Goal: Task Accomplishment & Management: Manage account settings

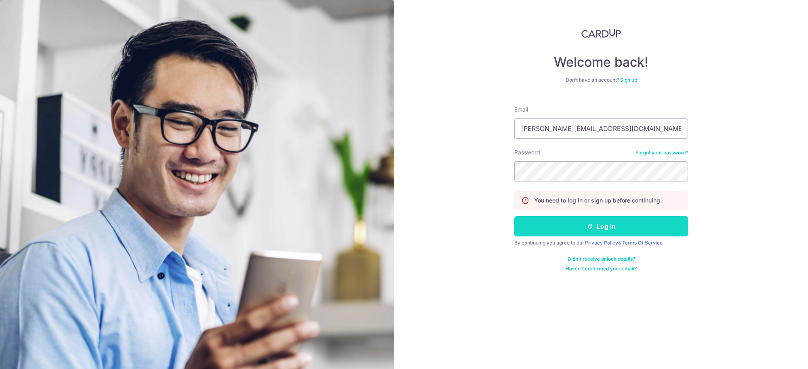
click at [569, 225] on button "Log in" at bounding box center [601, 226] width 174 height 20
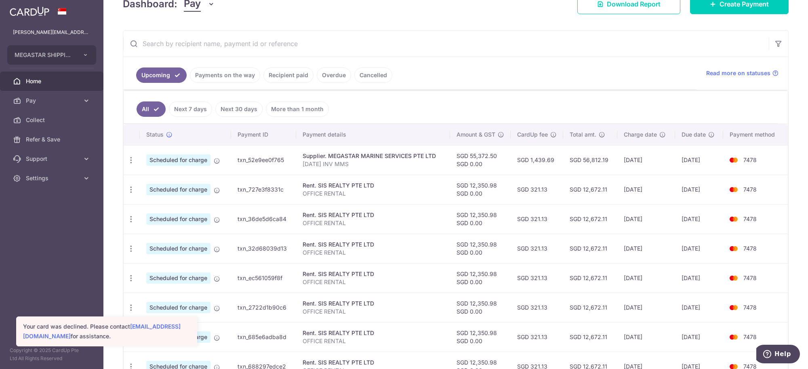
scroll to position [126, 0]
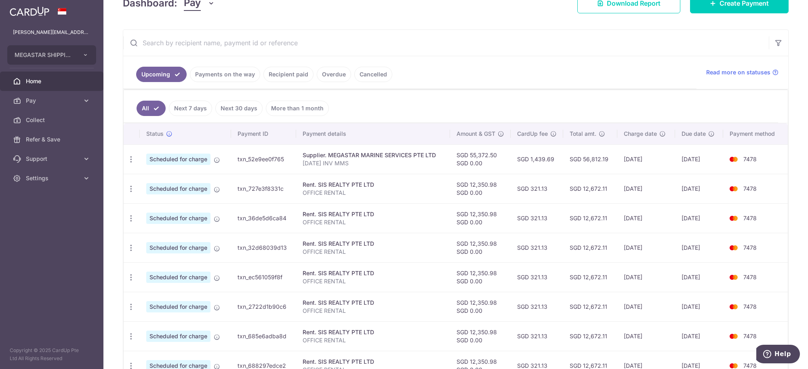
click at [202, 162] on span "Scheduled for charge" at bounding box center [178, 159] width 64 height 11
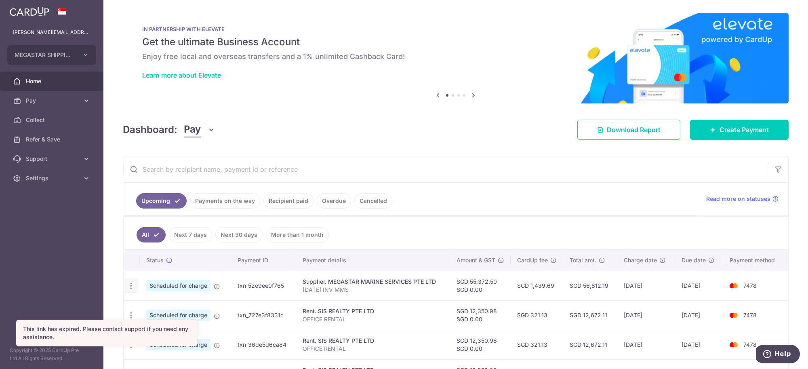
click at [131, 288] on icon "button" at bounding box center [131, 286] width 8 height 8
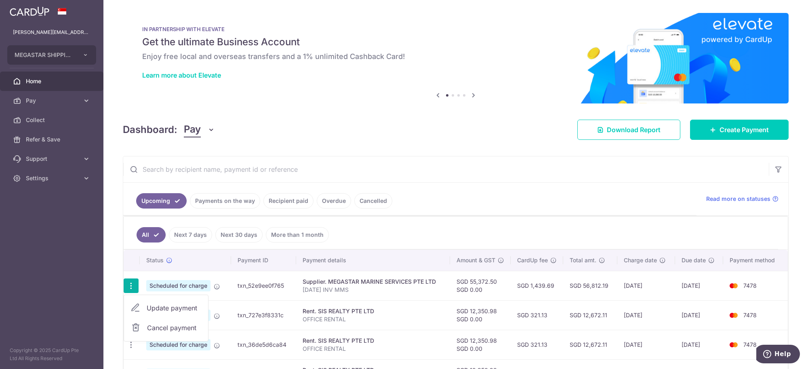
click at [148, 307] on span "Update payment" at bounding box center [174, 308] width 55 height 10
radio input "true"
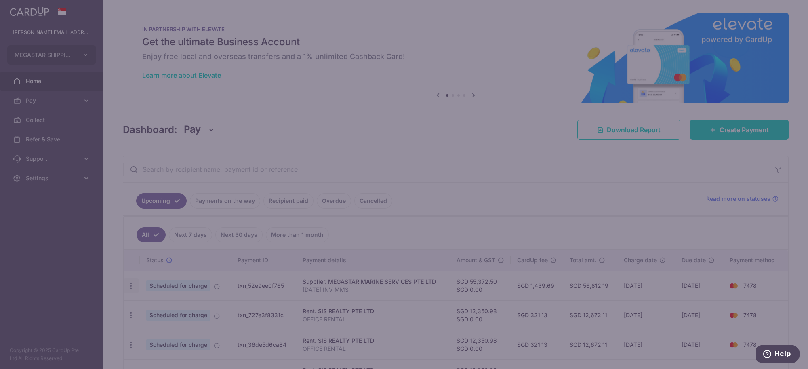
type input "55,372.50"
type input "0.00"
type input "[DATE]"
type input "[DATE] INV MMS"
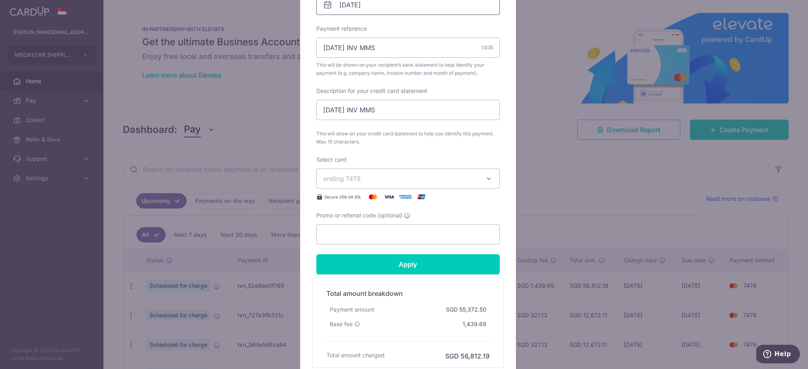
scroll to position [282, 0]
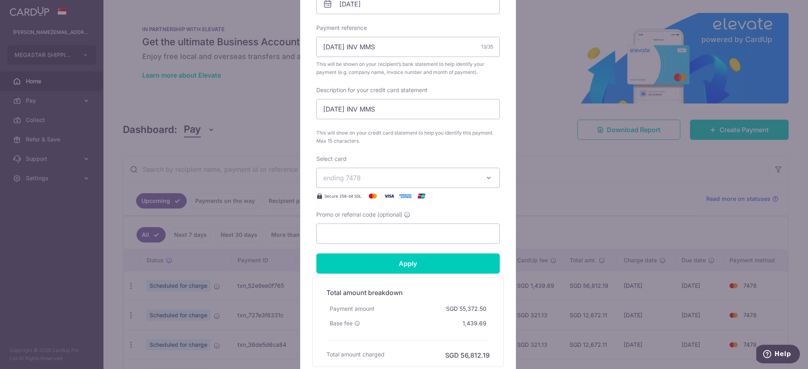
click at [412, 174] on span "ending 7478" at bounding box center [400, 178] width 155 height 10
click at [368, 217] on span "**** 7478" at bounding box center [358, 216] width 30 height 10
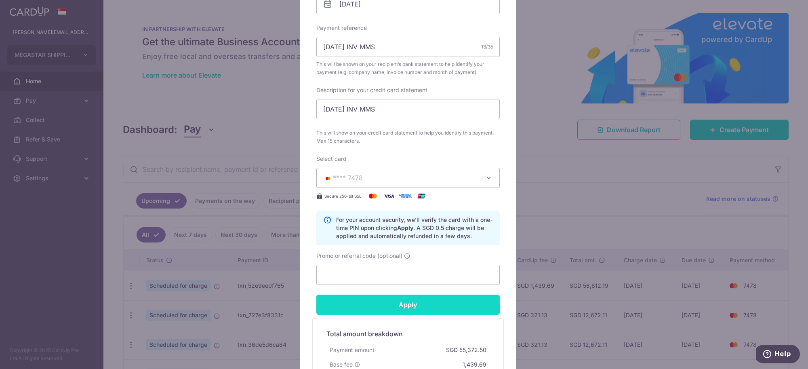
click at [402, 307] on input "Apply" at bounding box center [407, 305] width 183 height 20
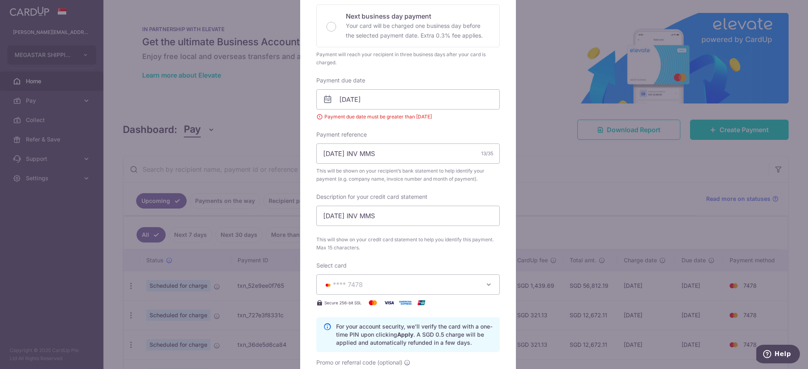
scroll to position [185, 0]
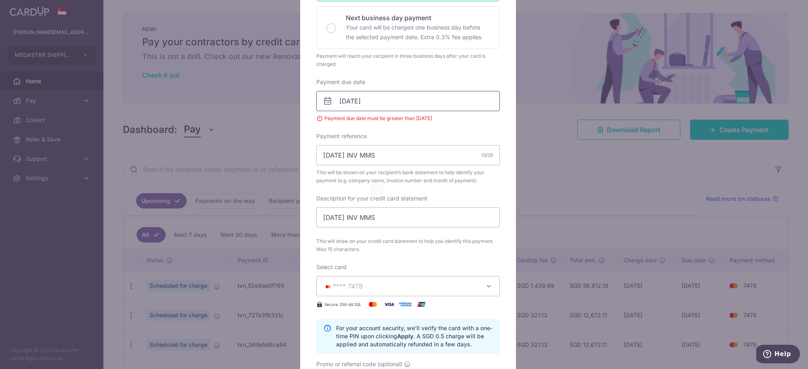
click at [490, 103] on input "13/10/2025" at bounding box center [407, 101] width 183 height 20
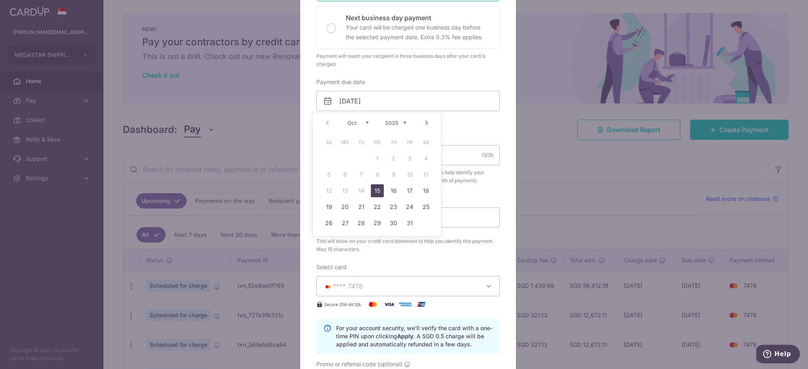
click at [380, 194] on link "15" at bounding box center [377, 190] width 13 height 13
type input "[DATE]"
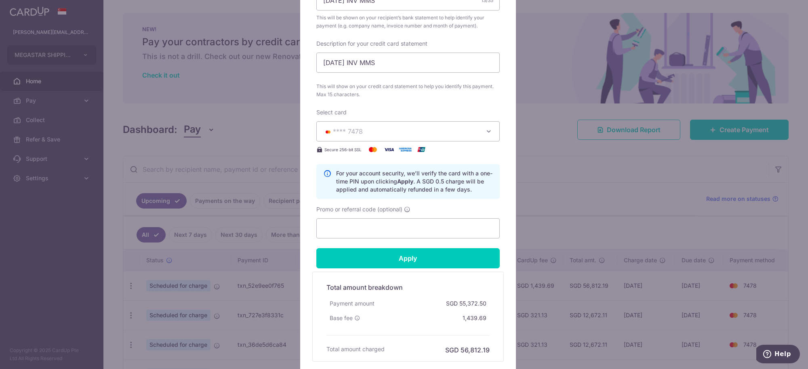
scroll to position [408, 0]
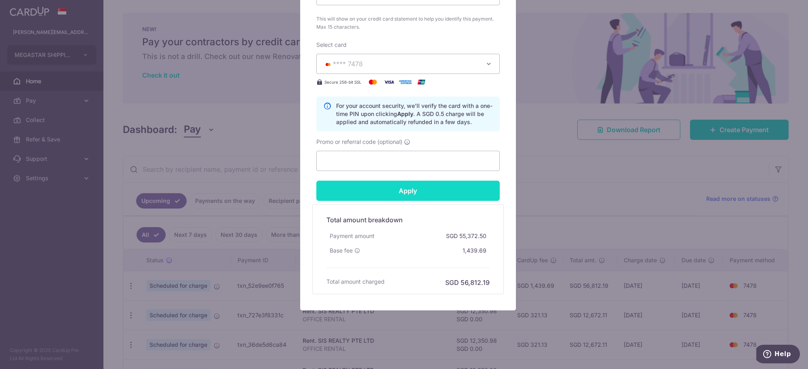
click at [377, 197] on input "Apply" at bounding box center [407, 191] width 183 height 20
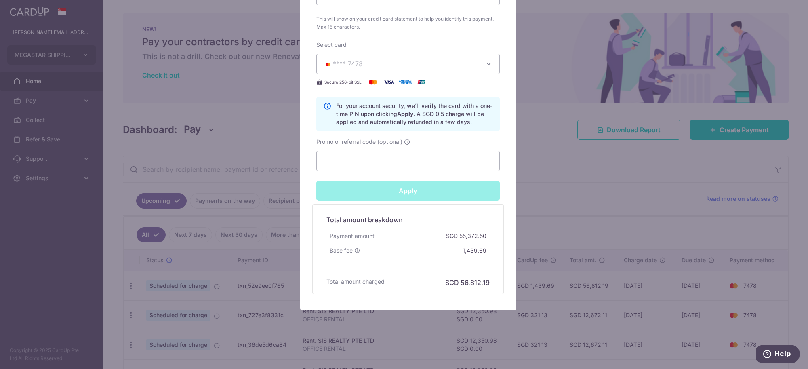
type input "Successfully Applied"
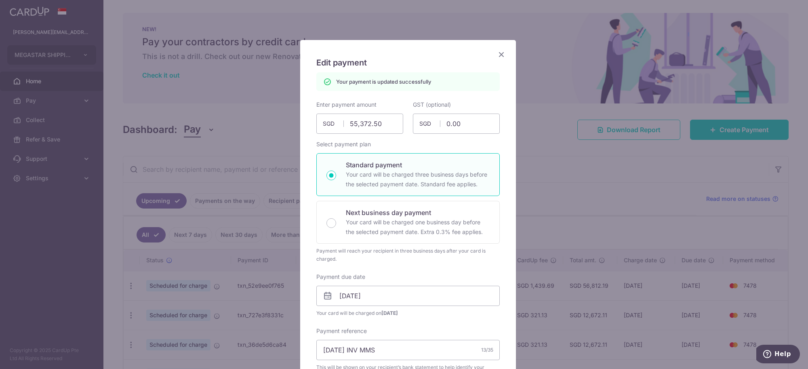
scroll to position [18, 0]
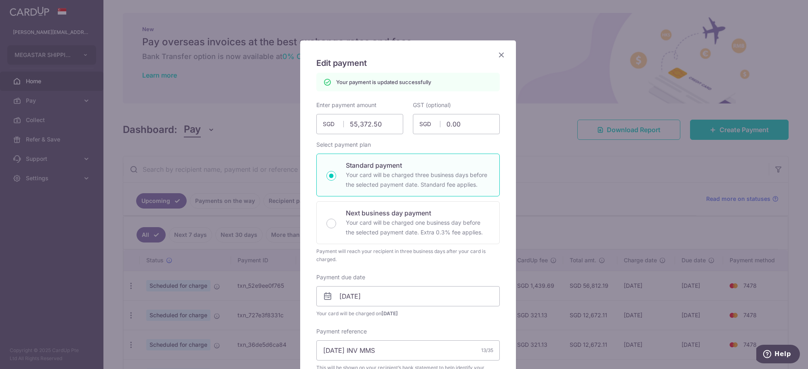
click at [499, 55] on icon "Close" at bounding box center [502, 55] width 10 height 10
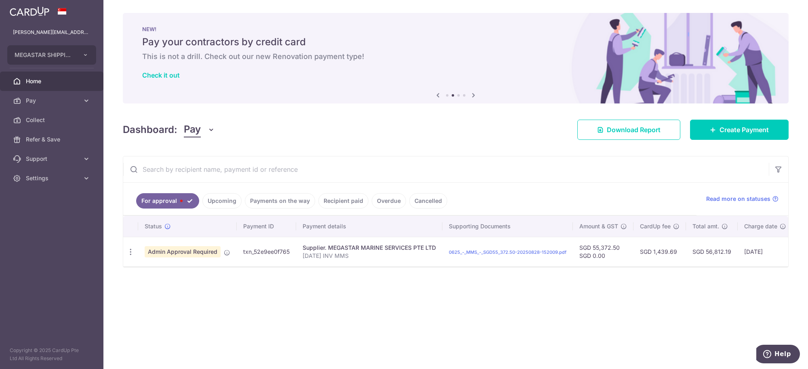
click at [167, 200] on link "For approval" at bounding box center [167, 200] width 63 height 15
click at [203, 252] on span "Admin Approval Required" at bounding box center [183, 251] width 76 height 11
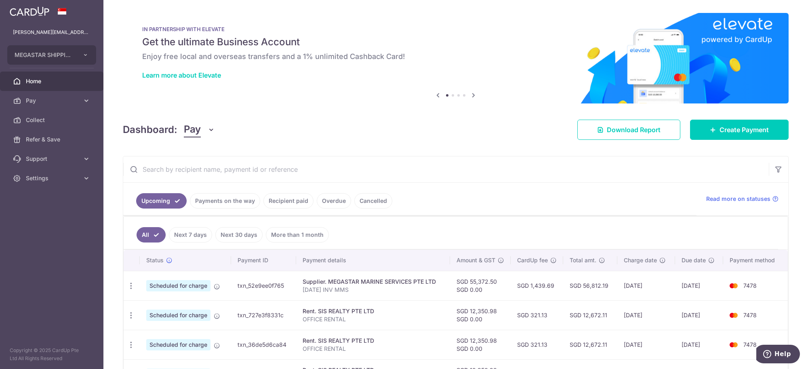
click at [507, 135] on div "Dashboard: Pay Pay Collect Download Report Create Payment" at bounding box center [456, 127] width 666 height 23
